Goal: Transaction & Acquisition: Book appointment/travel/reservation

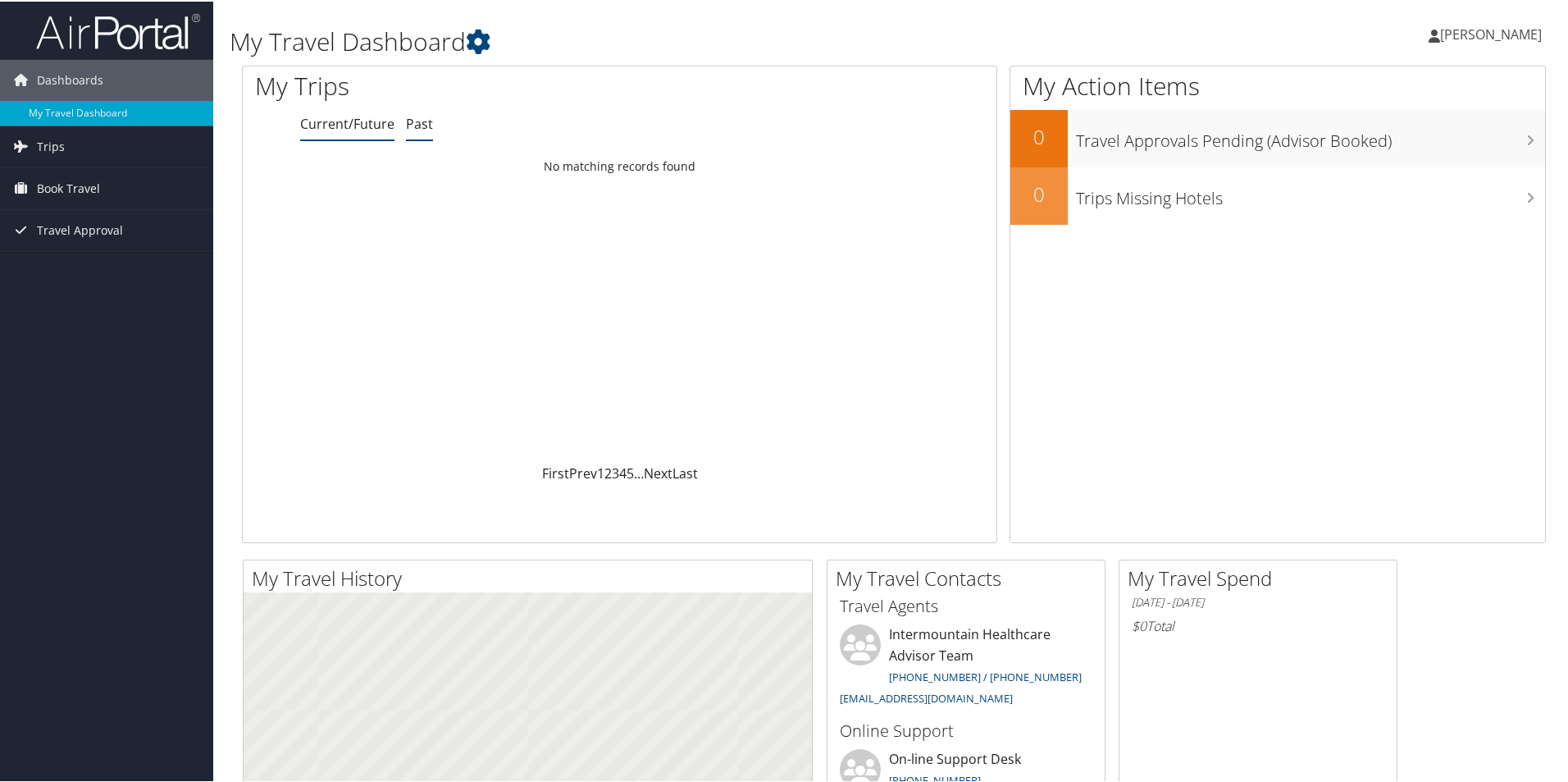
click at [411, 120] on link "Past" at bounding box center [419, 122] width 27 height 18
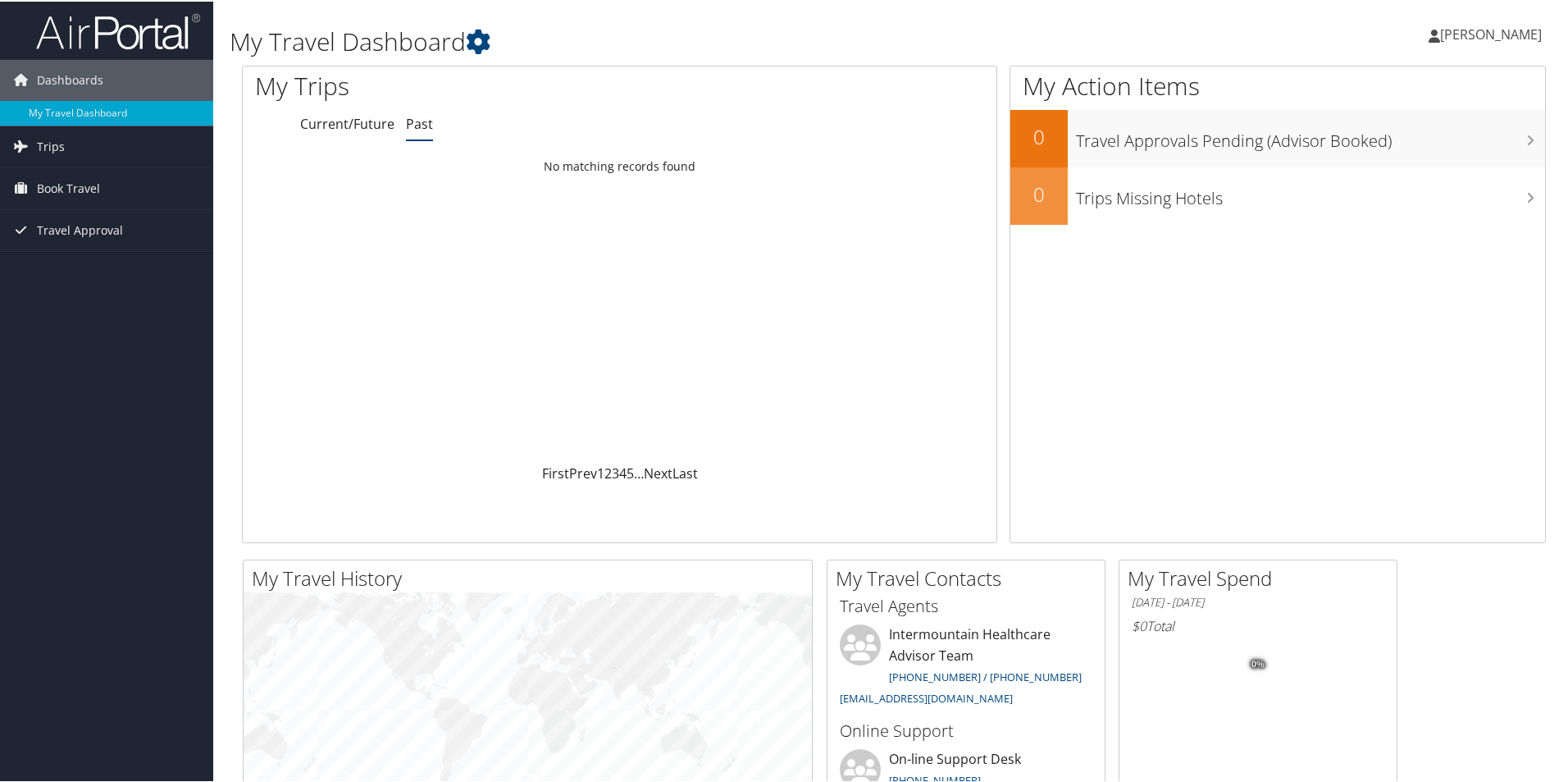
click at [418, 125] on link "Past" at bounding box center [419, 122] width 27 height 18
click at [60, 146] on span "Trips" at bounding box center [51, 145] width 28 height 41
click at [52, 196] on link "Past Trips" at bounding box center [107, 202] width 213 height 24
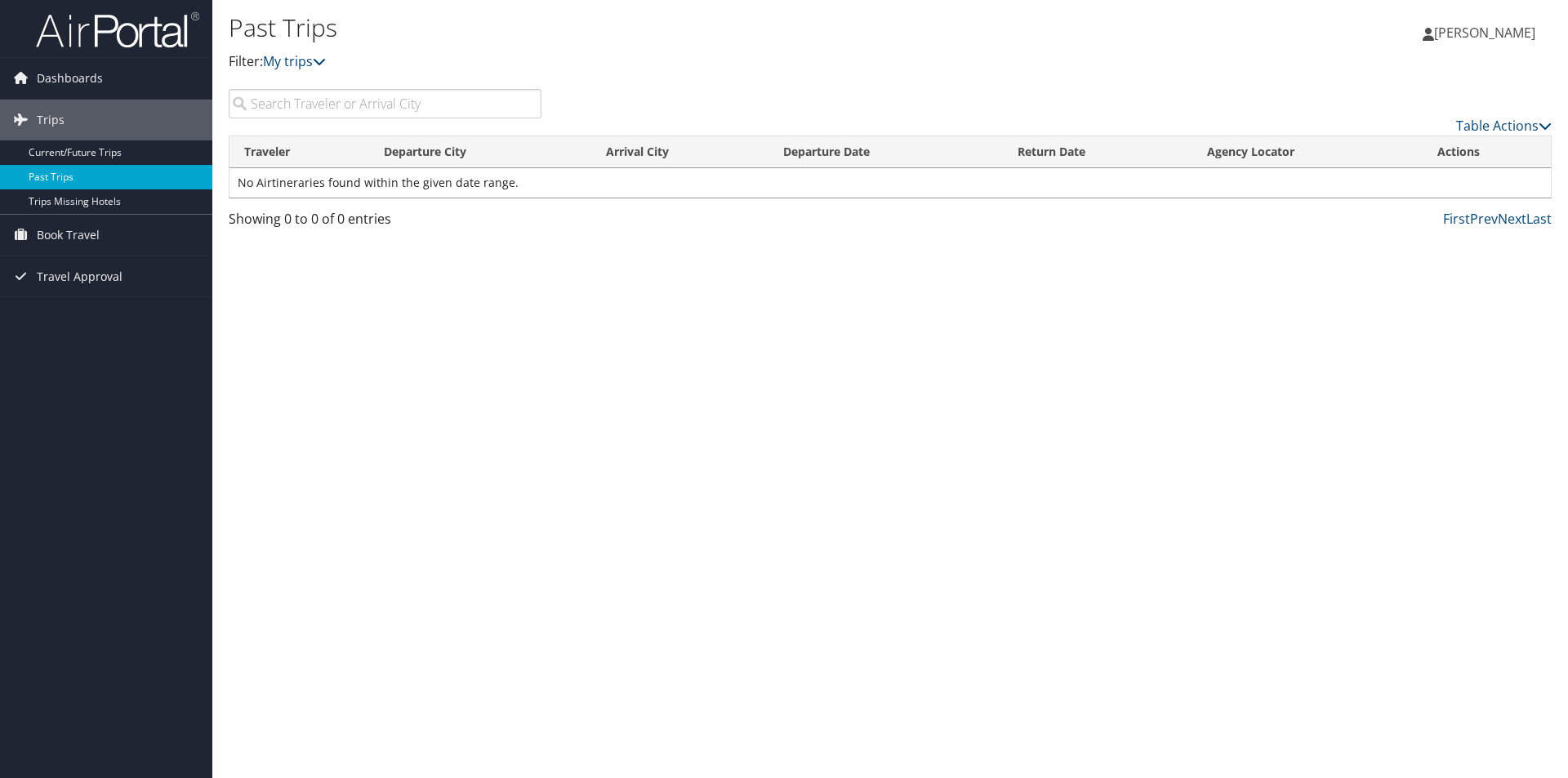
click at [58, 175] on link "Past Trips" at bounding box center [106, 177] width 213 height 24
click at [74, 74] on span "Dashboards" at bounding box center [70, 78] width 67 height 41
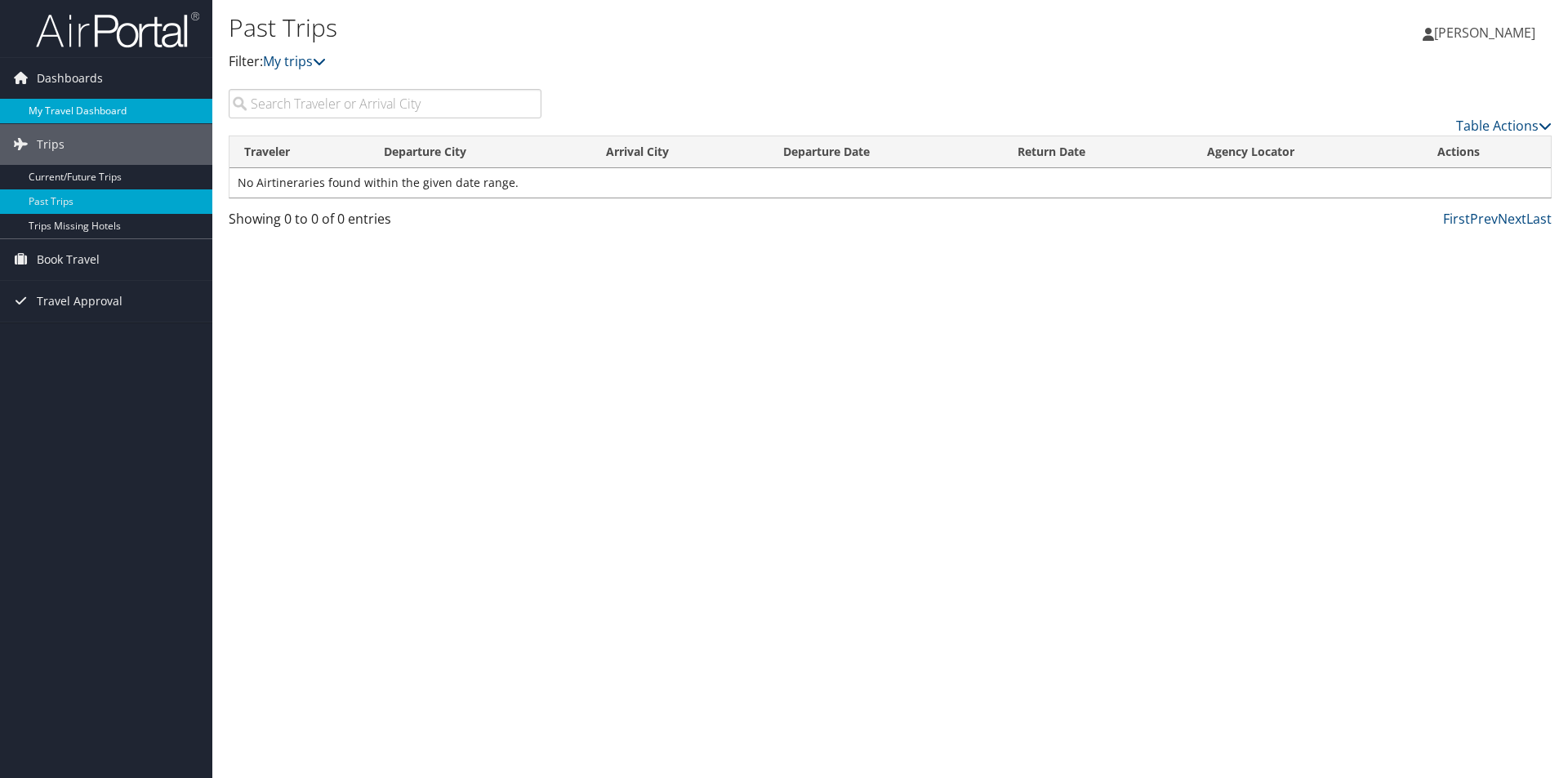
click at [72, 109] on link "My Travel Dashboard" at bounding box center [106, 111] width 213 height 24
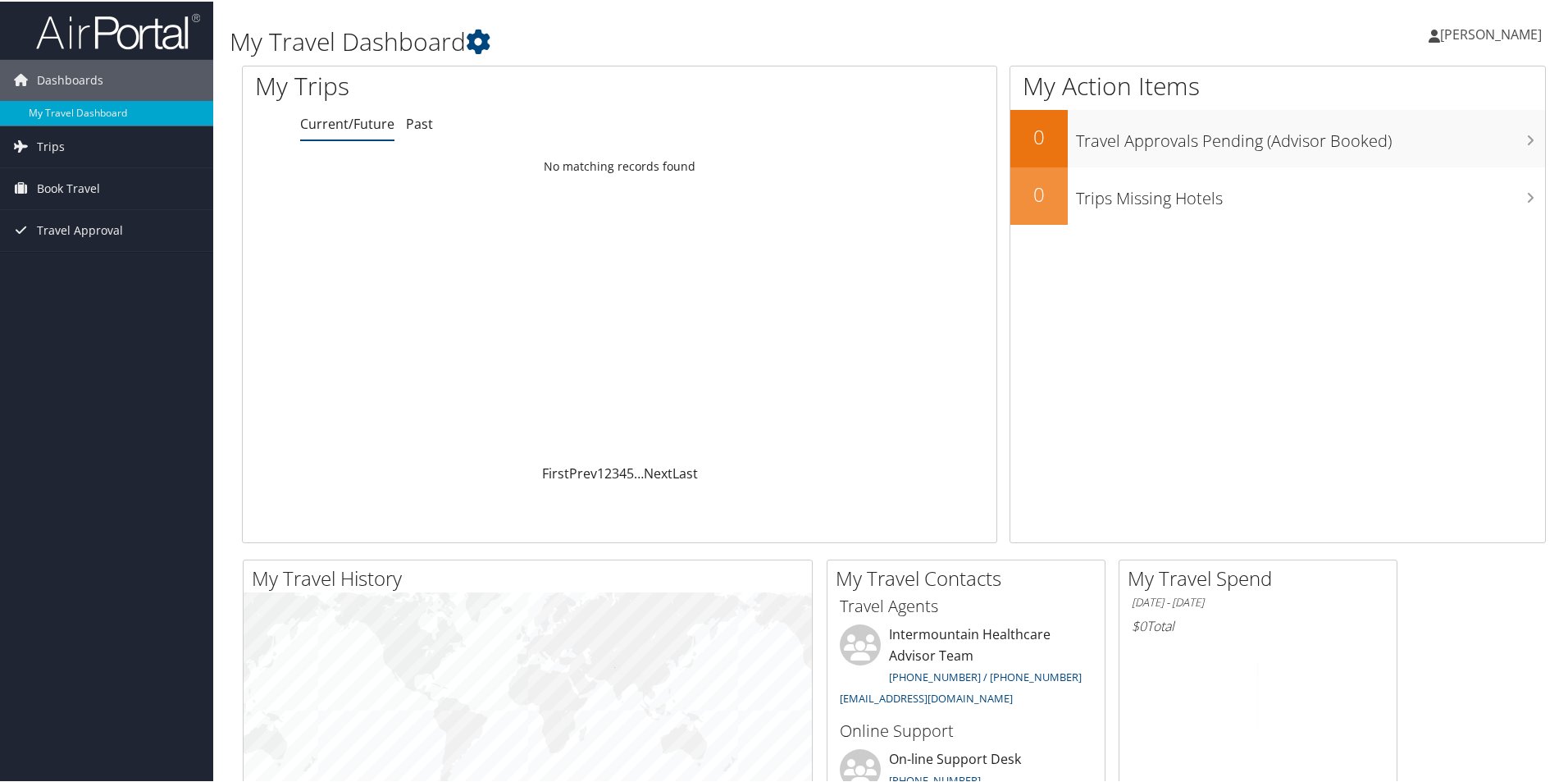
scroll to position [328, 0]
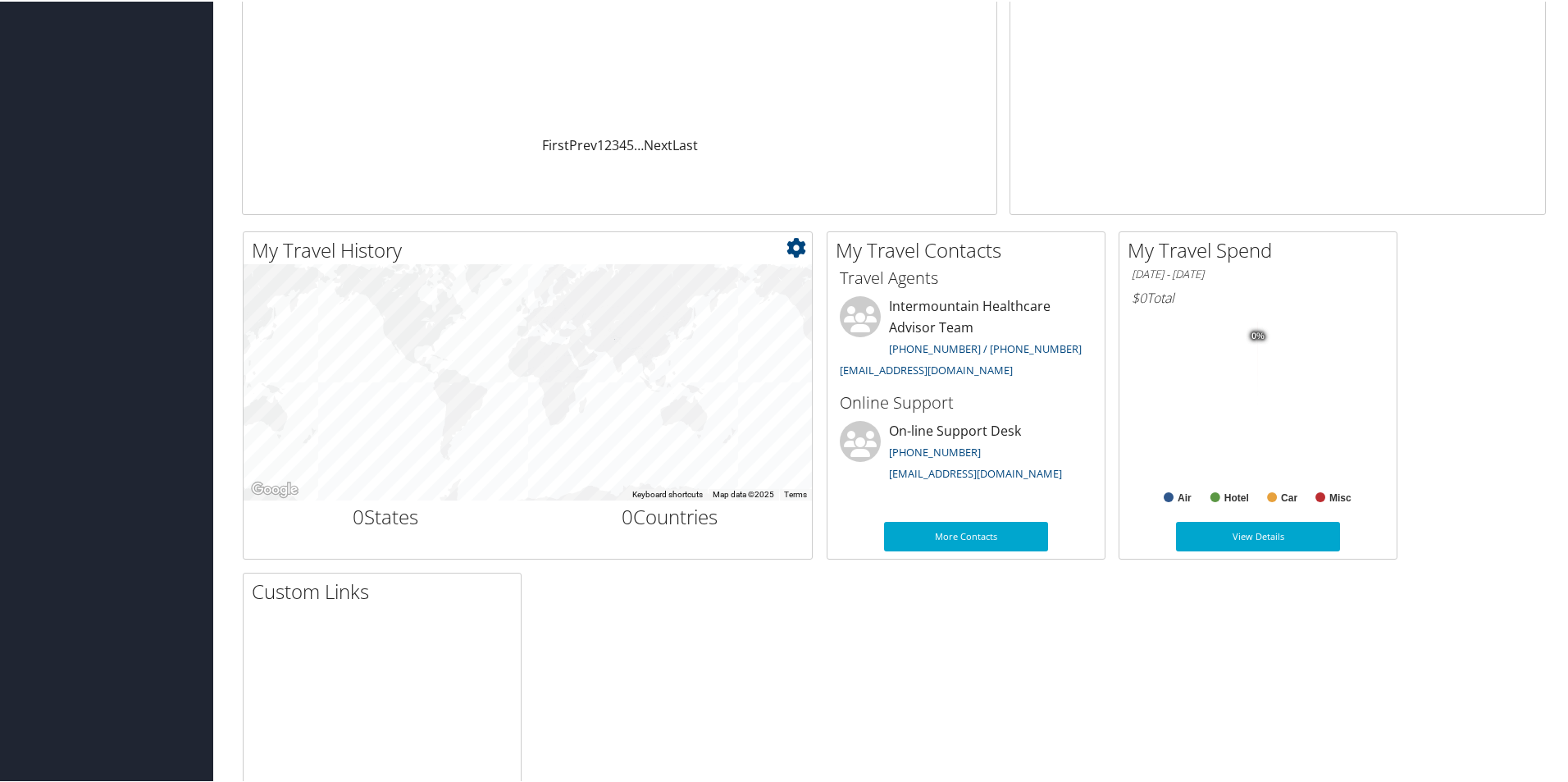
click at [790, 239] on icon at bounding box center [796, 246] width 20 height 20
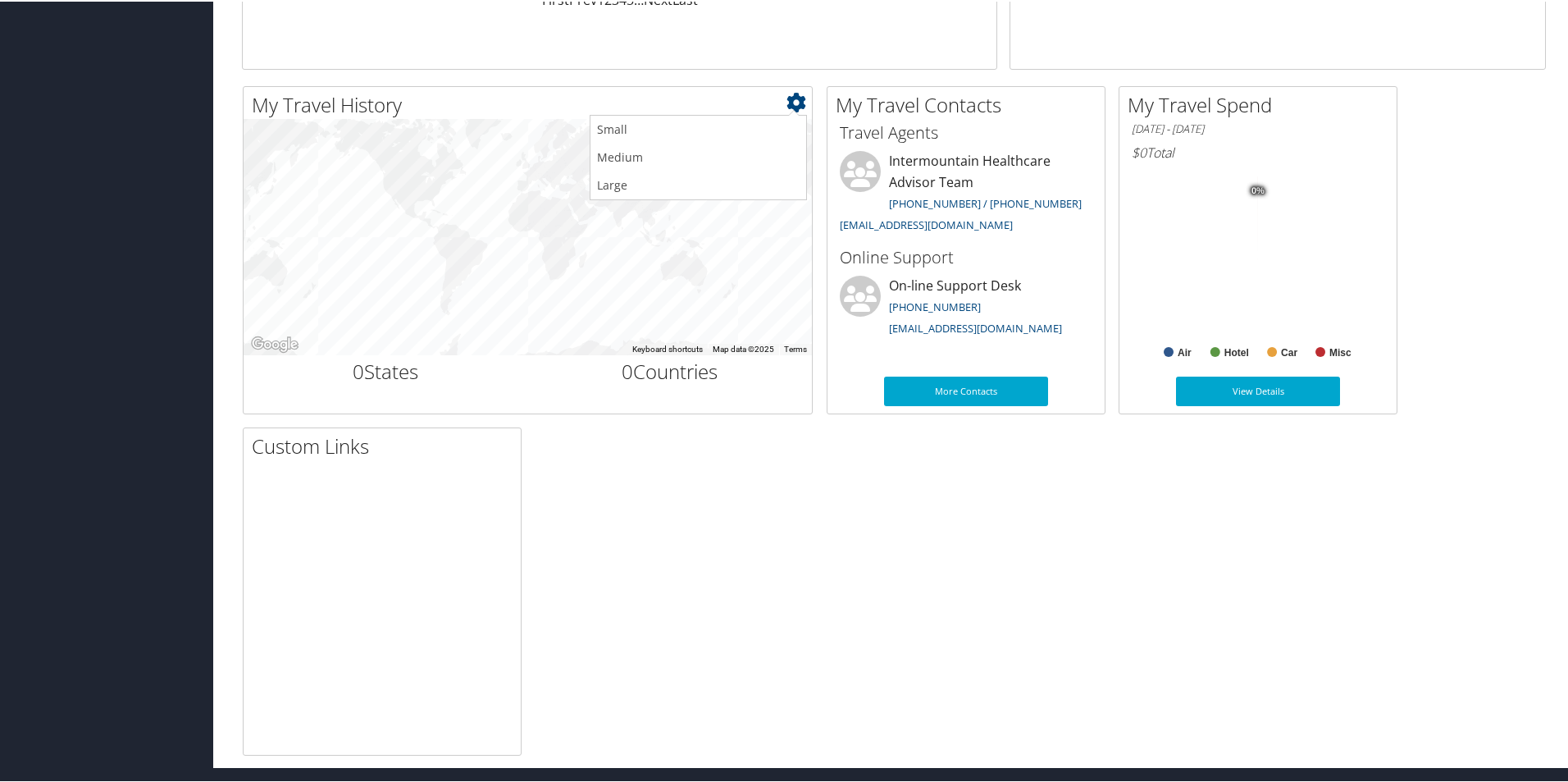
scroll to position [474, 0]
click at [862, 646] on div "My Travel History Small Medium Large ← Move left → Move right ↑ Move up ↓ Move …" at bounding box center [894, 417] width 1329 height 669
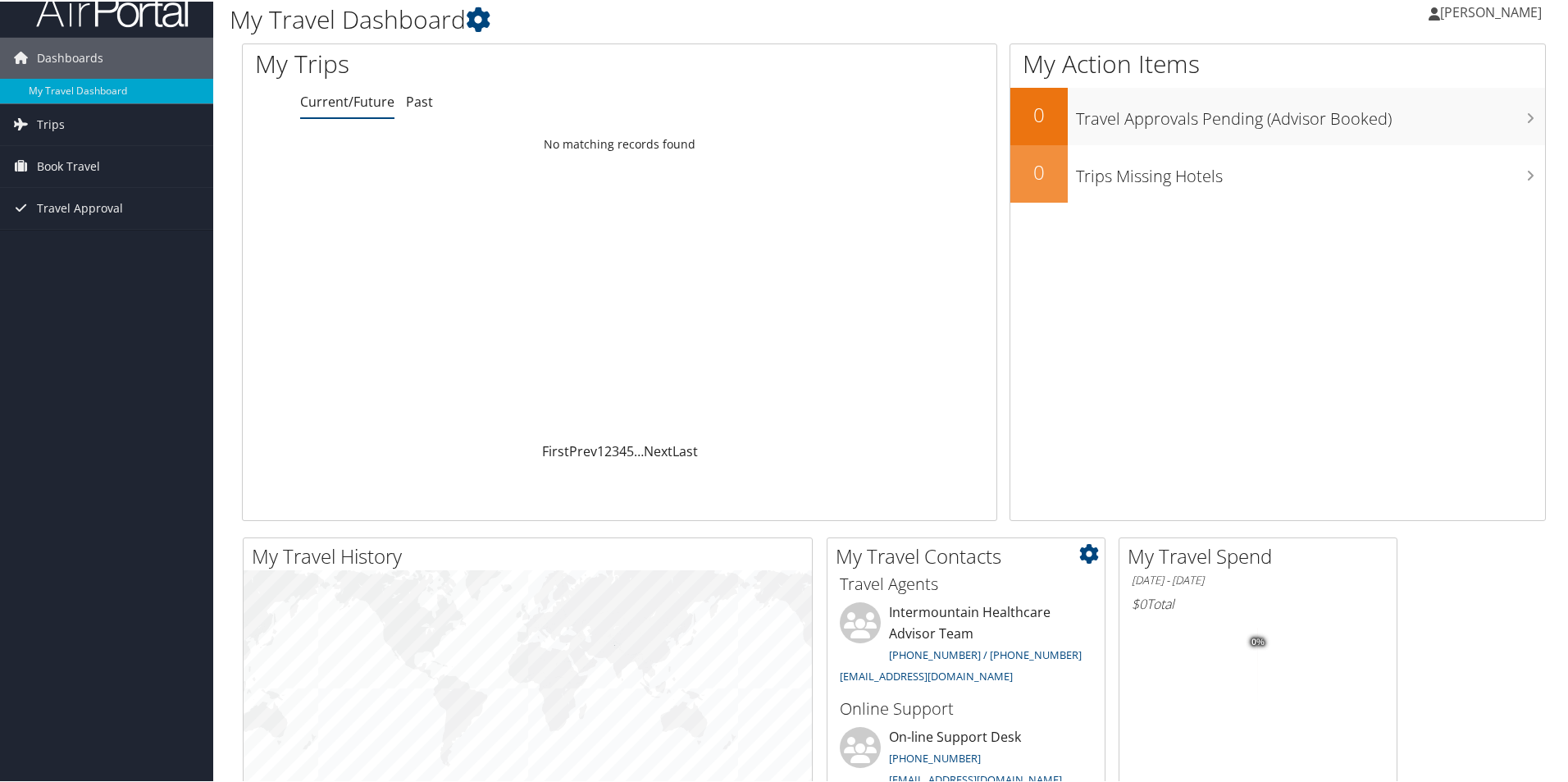
scroll to position [0, 0]
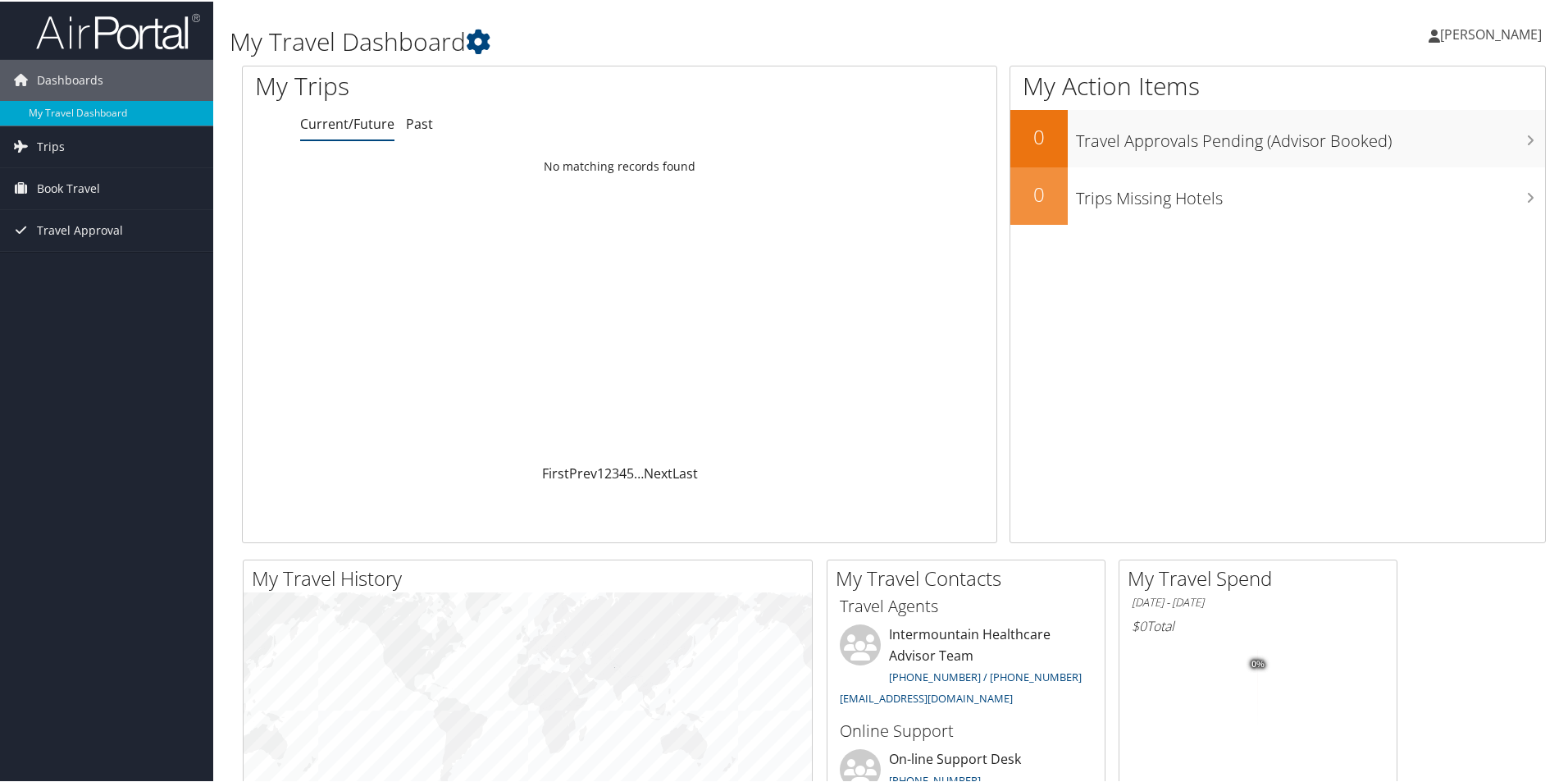
click at [1453, 36] on span "[PERSON_NAME]" at bounding box center [1491, 32] width 102 height 18
click at [1391, 94] on link "My Settings" at bounding box center [1447, 90] width 183 height 28
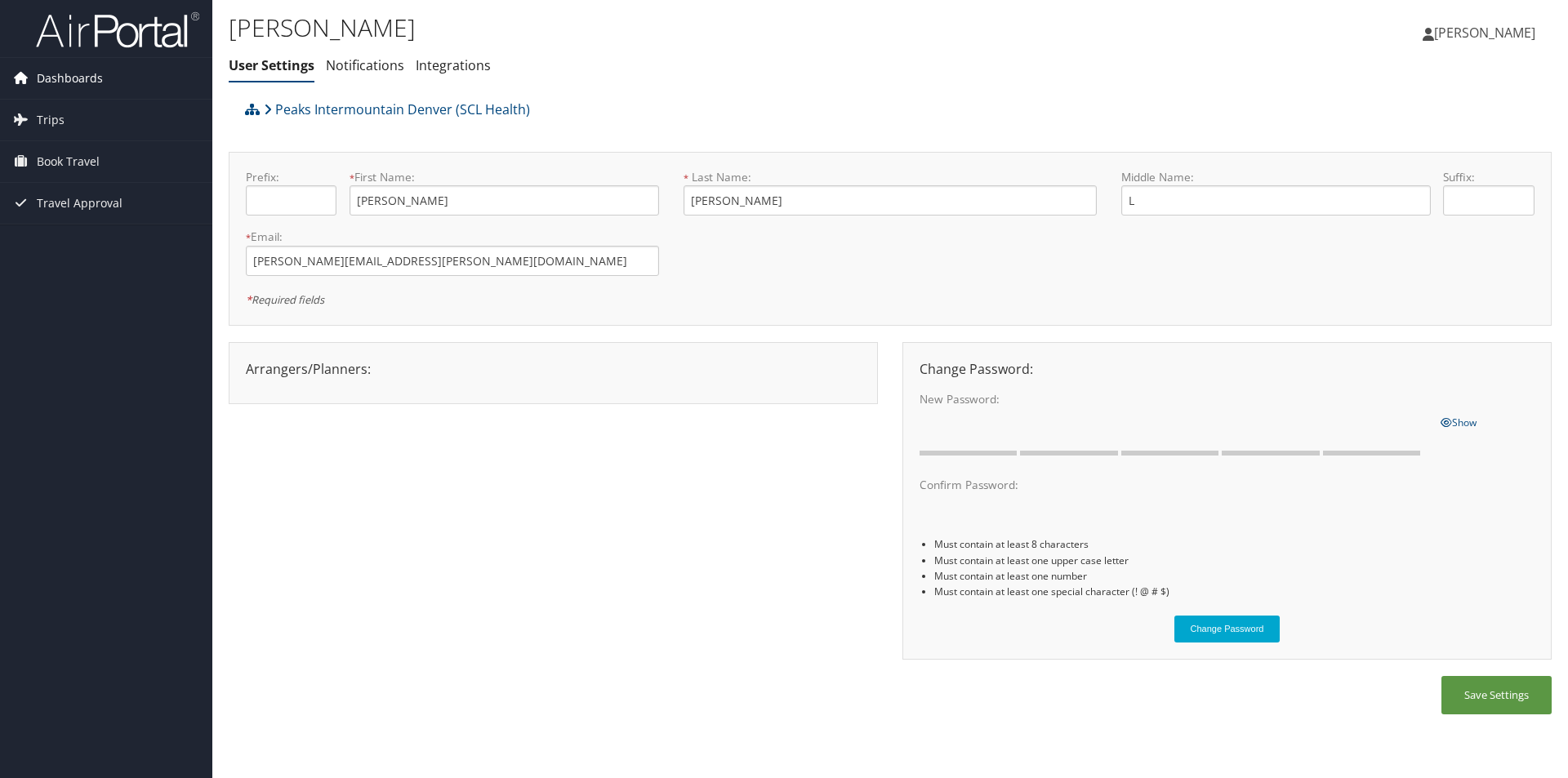
click at [66, 69] on span "Dashboards" at bounding box center [70, 78] width 67 height 41
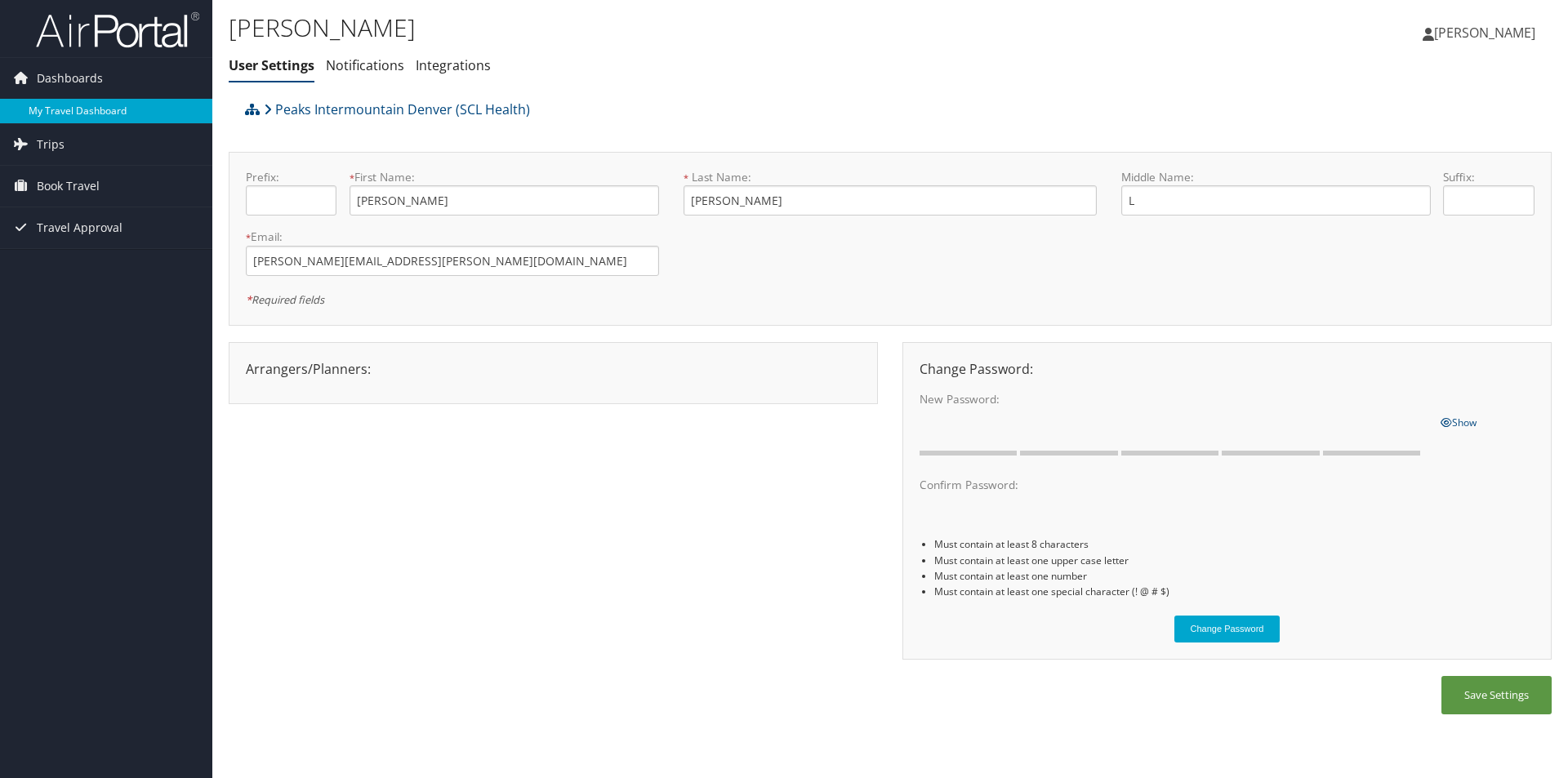
click at [62, 111] on link "My Travel Dashboard" at bounding box center [106, 111] width 213 height 24
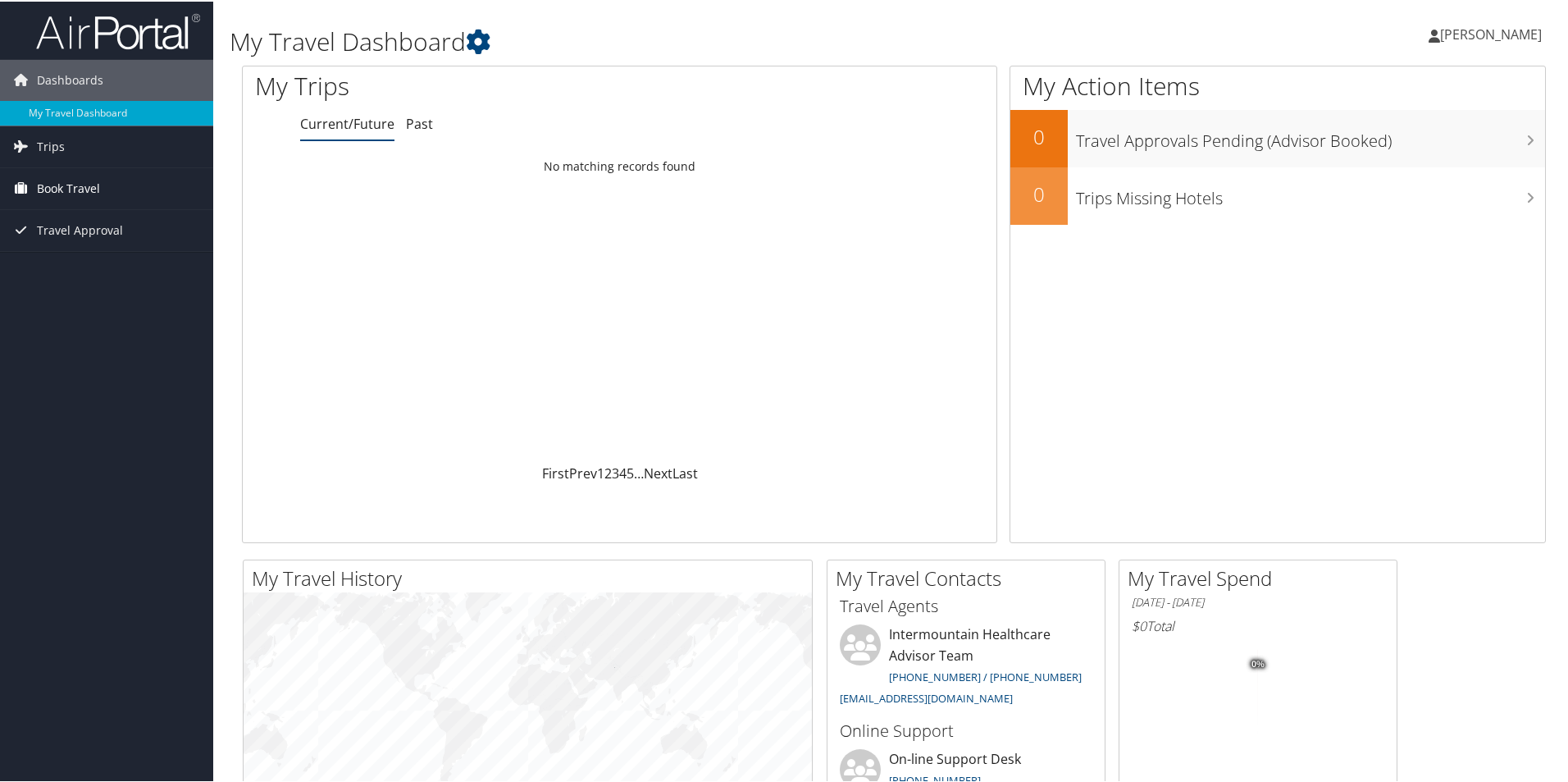
click at [68, 183] on span "Book Travel" at bounding box center [69, 187] width 63 height 41
click at [112, 265] on link "Book/Manage Online Trips" at bounding box center [107, 269] width 213 height 24
click at [71, 179] on span "Book Travel" at bounding box center [69, 187] width 63 height 41
click at [77, 269] on link "Book/Manage Online Trips" at bounding box center [107, 269] width 213 height 24
click at [422, 116] on link "Past" at bounding box center [419, 122] width 27 height 18
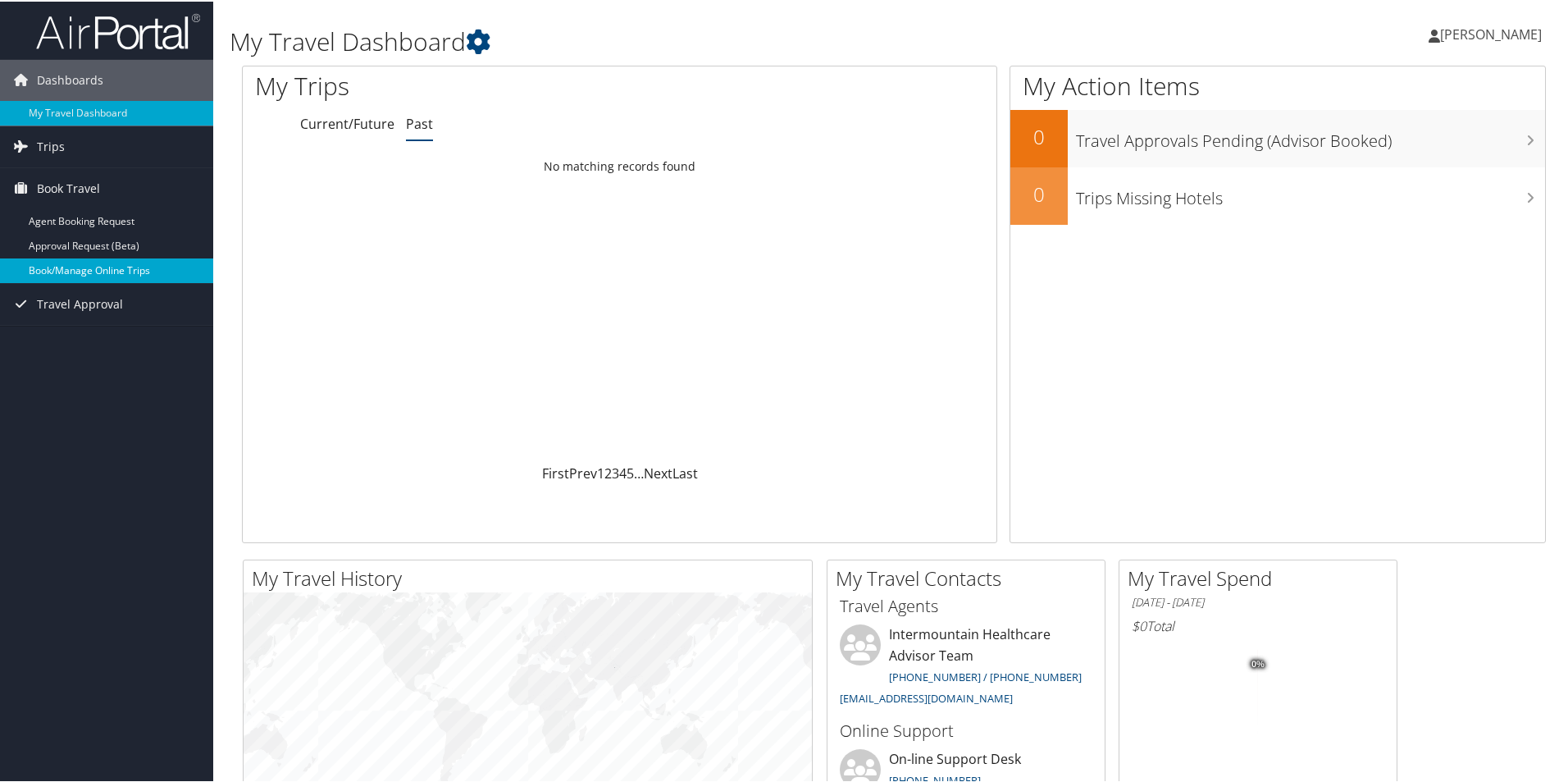
click at [108, 270] on link "Book/Manage Online Trips" at bounding box center [107, 269] width 213 height 24
click at [54, 269] on link "Book/Manage Online Trips" at bounding box center [107, 269] width 213 height 24
